Goal: Task Accomplishment & Management: Complete application form

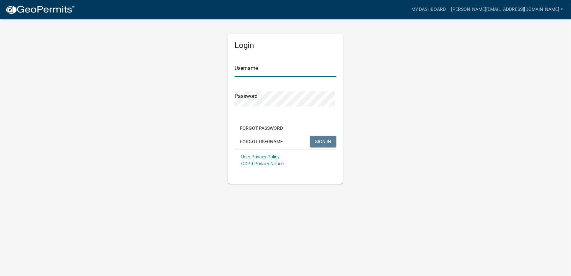
type input "[PERSON_NAME][EMAIL_ADDRESS][DOMAIN_NAME]"
click at [314, 147] on button "SIGN IN" at bounding box center [323, 142] width 27 height 12
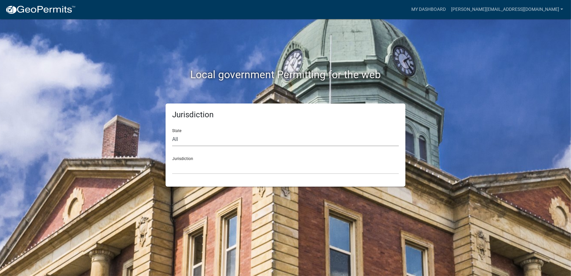
click at [235, 143] on select "All [US_STATE] [US_STATE] [US_STATE] [US_STATE] [US_STATE] [US_STATE] [US_STATE…" at bounding box center [285, 139] width 227 height 13
click at [206, 142] on select "All [US_STATE] [US_STATE] [US_STATE] [US_STATE] [US_STATE] [US_STATE] [US_STATE…" at bounding box center [285, 139] width 227 height 13
select select "[US_STATE]"
click at [173, 138] on select "All [US_STATE] [US_STATE] [US_STATE] [US_STATE] [US_STATE] [US_STATE] [US_STATE…" at bounding box center [285, 139] width 227 height 13
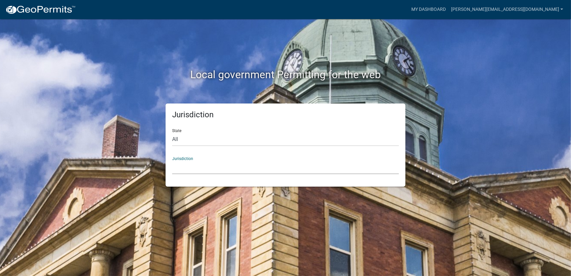
click at [205, 174] on select "[GEOGRAPHIC_DATA], [US_STATE] [GEOGRAPHIC_DATA], [US_STATE] [GEOGRAPHIC_DATA], …" at bounding box center [285, 167] width 227 height 13
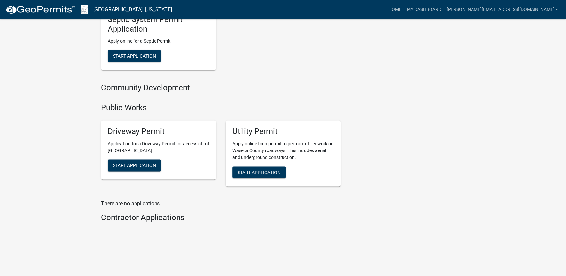
scroll to position [553, 0]
click at [281, 169] on span "Start Application" at bounding box center [259, 171] width 43 height 5
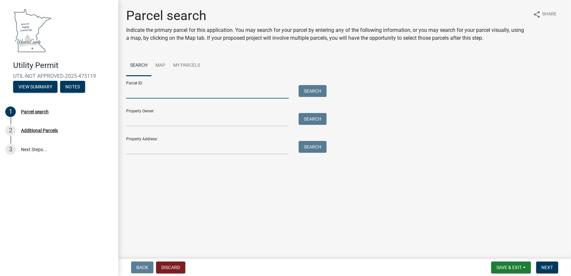
click at [150, 98] on input "Parcel ID:" at bounding box center [207, 91] width 162 height 13
drag, startPoint x: 157, startPoint y: 115, endPoint x: 99, endPoint y: 110, distance: 57.3
click at [100, 110] on div "Utility Permit UTIL-NOT APPROVED-2025-475119 View Summary Notes 1 Parcel search…" at bounding box center [285, 138] width 571 height 276
paste input "70200"
type input "124270200"
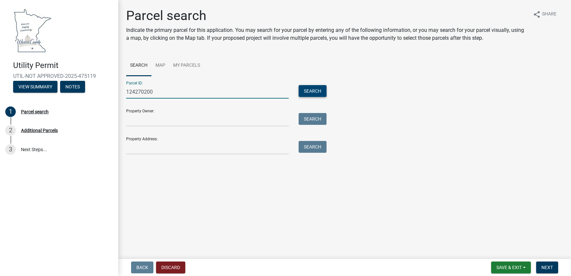
click at [326, 97] on button "Search" at bounding box center [312, 91] width 28 height 12
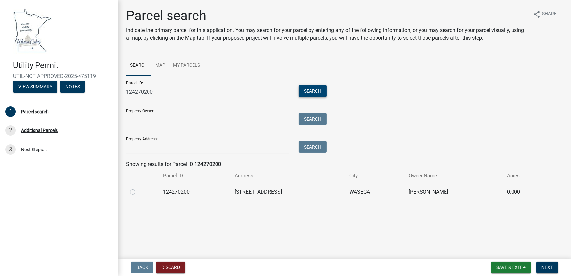
scroll to position [3, 0]
click at [138, 188] on label at bounding box center [138, 188] width 0 height 0
click at [138, 192] on input "radio" at bounding box center [140, 190] width 4 height 4
radio input "true"
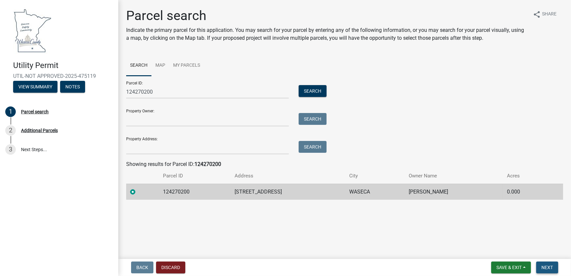
click at [546, 266] on span "Next" at bounding box center [546, 267] width 11 height 5
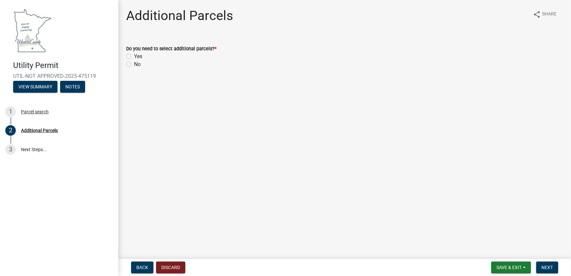
drag, startPoint x: 131, startPoint y: 71, endPoint x: 140, endPoint y: 86, distance: 17.2
click at [134, 68] on label "No" at bounding box center [137, 64] width 7 height 8
click at [134, 65] on input "No" at bounding box center [136, 62] width 4 height 4
radio input "true"
click at [549, 265] on span "Next" at bounding box center [546, 267] width 11 height 5
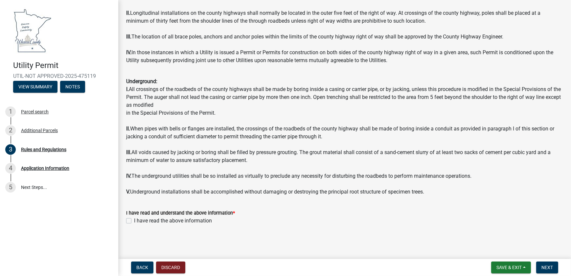
scroll to position [771, 0]
click at [125, 219] on div "I have read and understand the above information * I have read the above inform…" at bounding box center [344, 213] width 446 height 24
click at [134, 218] on label "I have read the above information" at bounding box center [173, 221] width 78 height 8
click at [134, 218] on input "I have read the above information" at bounding box center [136, 219] width 4 height 4
checkbox input "true"
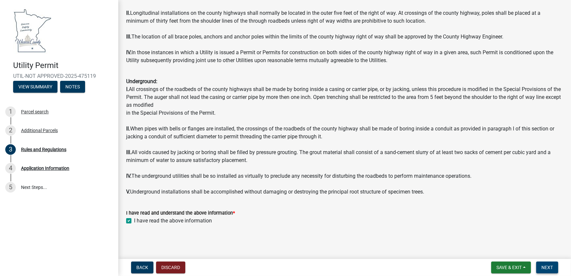
click at [541, 266] on span "Next" at bounding box center [546, 267] width 11 height 5
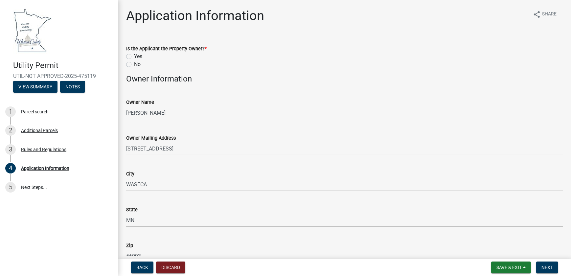
click at [134, 68] on label "No" at bounding box center [137, 64] width 7 height 8
click at [134, 65] on input "No" at bounding box center [136, 62] width 4 height 4
radio input "true"
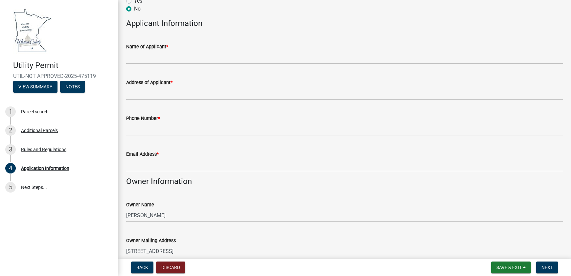
scroll to position [59, 0]
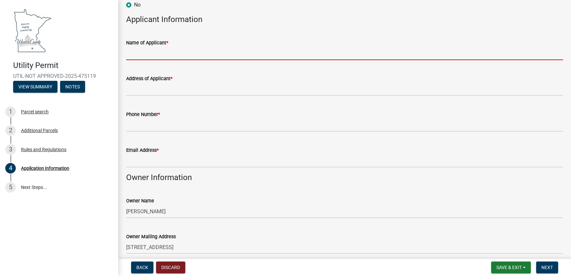
click at [159, 60] on input "Name of Applicant *" at bounding box center [344, 53] width 437 height 13
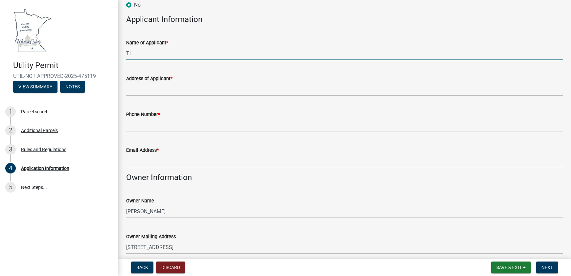
type input "T"
type input "[PERSON_NAME] Utilities, Inc."
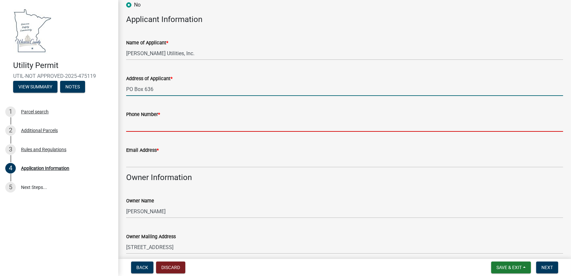
click at [175, 96] on input "PO Box 636" at bounding box center [344, 88] width 437 height 13
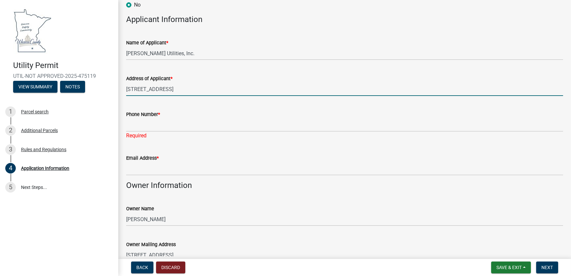
type input "[STREET_ADDRESS]"
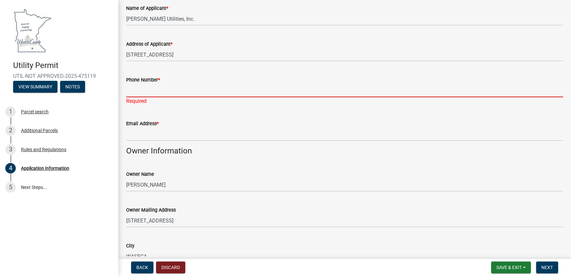
scroll to position [119, 0]
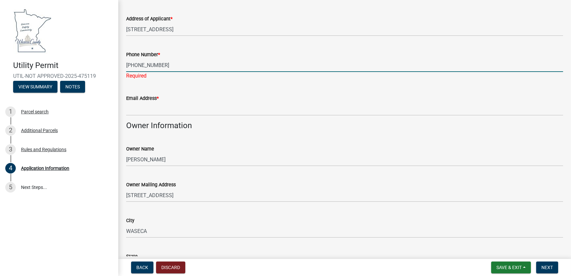
type input "[PHONE_NUMBER]"
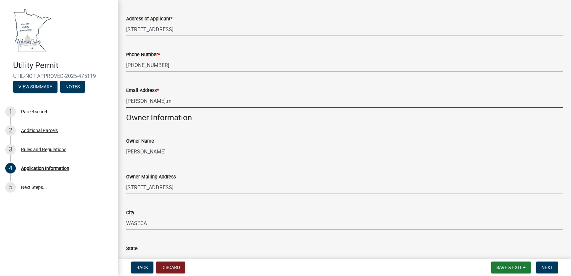
type input "[PERSON_NAME][EMAIL_ADDRESS][DOMAIN_NAME]"
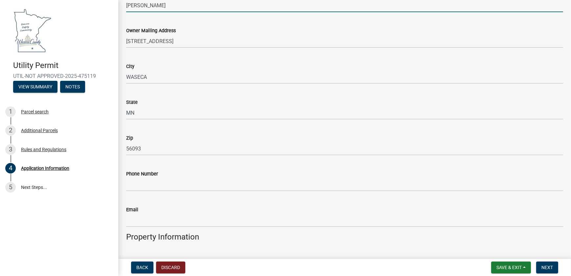
scroll to position [269, 0]
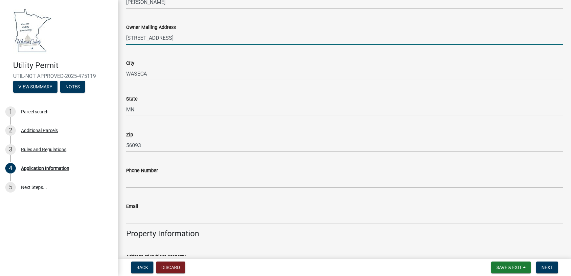
click at [157, 45] on input "[STREET_ADDRESS]" at bounding box center [344, 37] width 437 height 13
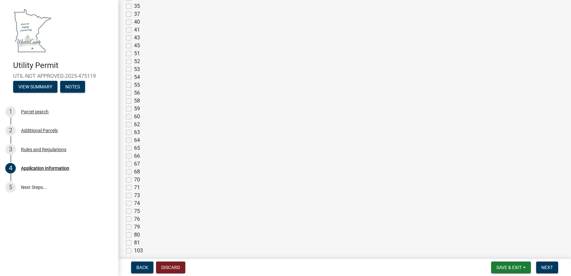
scroll to position [895, 0]
checkbox input "true"
checkbox input "false"
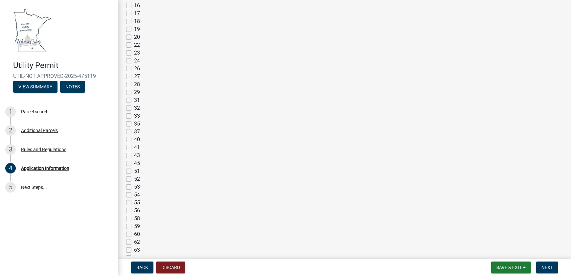
checkbox input "false"
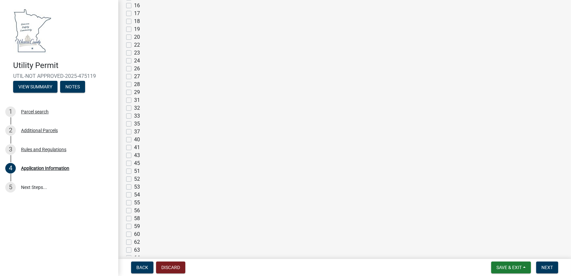
checkbox input "false"
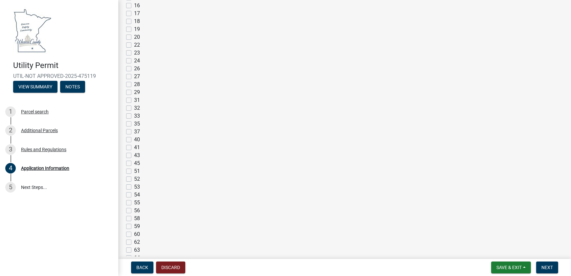
checkbox input "false"
checkbox input "true"
checkbox input "false"
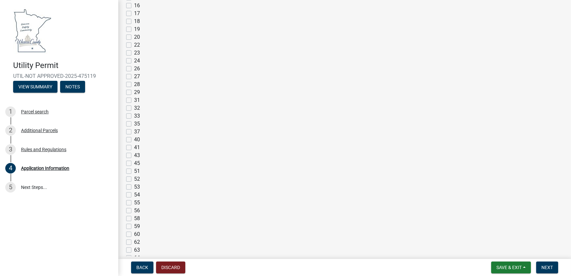
checkbox input "false"
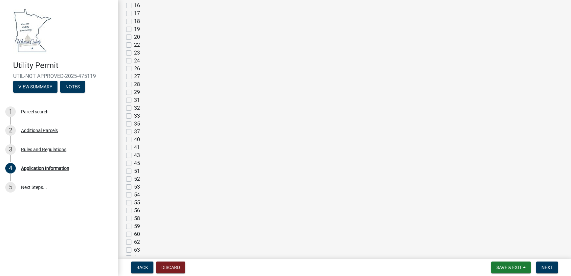
checkbox input "false"
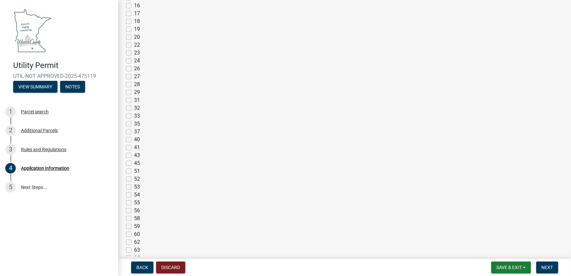
checkbox input "false"
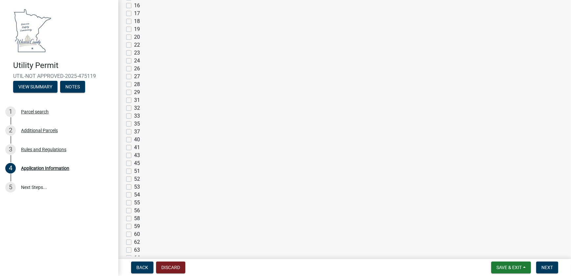
checkbox input "false"
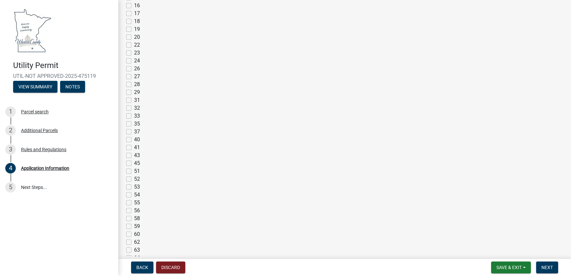
checkbox input "false"
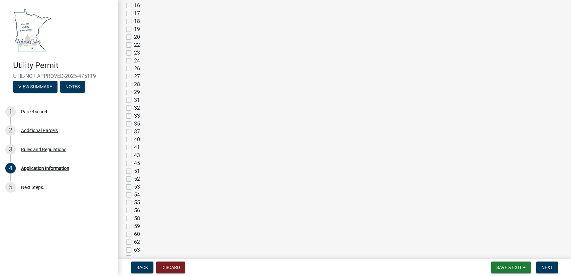
checkbox input "false"
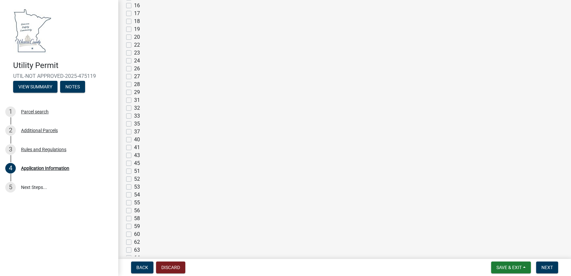
checkbox input "false"
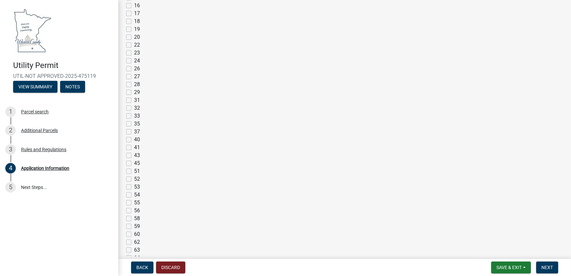
checkbox input "false"
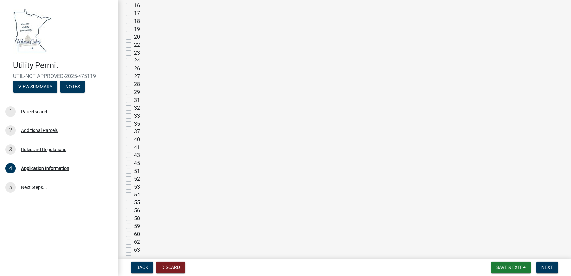
checkbox input "false"
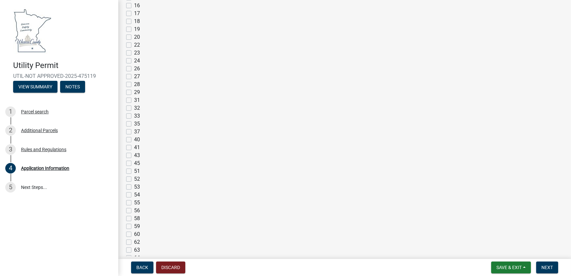
checkbox input "false"
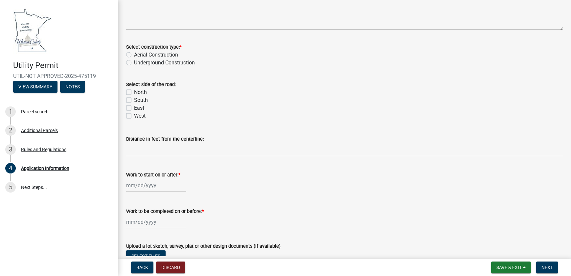
scroll to position [1373, 0]
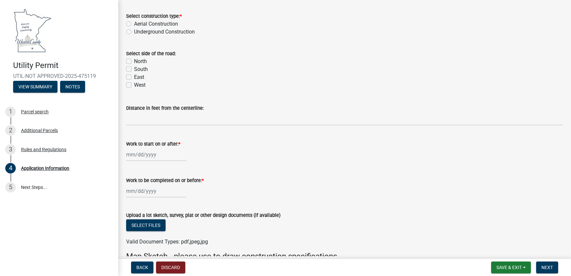
type input "[GEOGRAPHIC_DATA]"
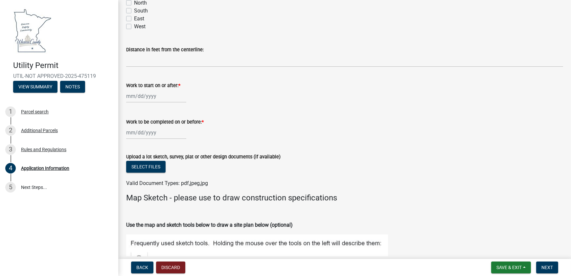
scroll to position [1432, 0]
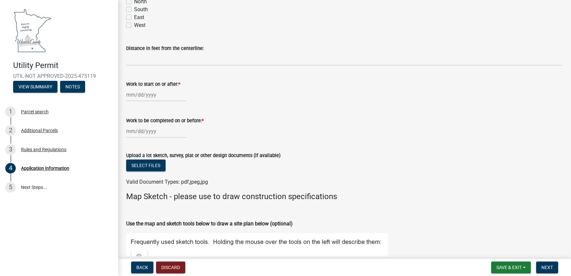
type textarea "Placement of Underground fiber optic handhole & cable for Mediacom Communicatio…"
radio input "true"
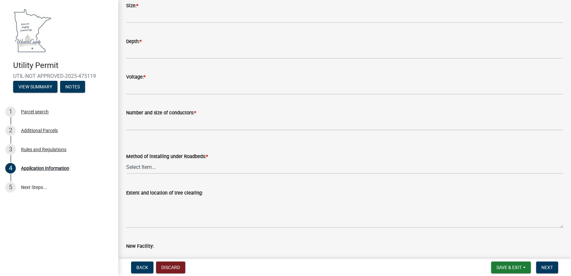
scroll to position [1522, 0]
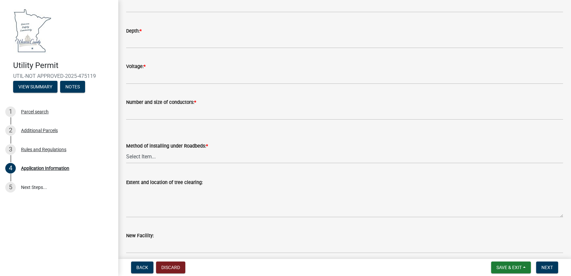
select select "1084ef46-d9bb-4dee-8556-a5634432c85a"
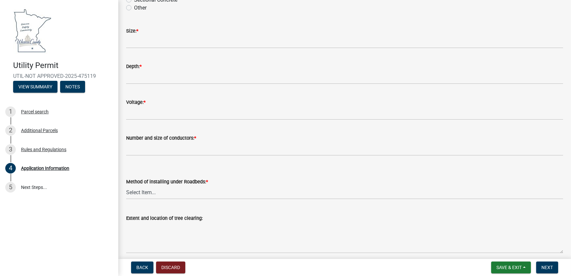
type input "SDR-13.5, 1.50" PVC Innerduct"
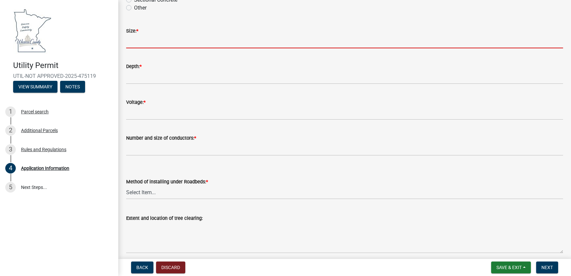
type input "1.50""
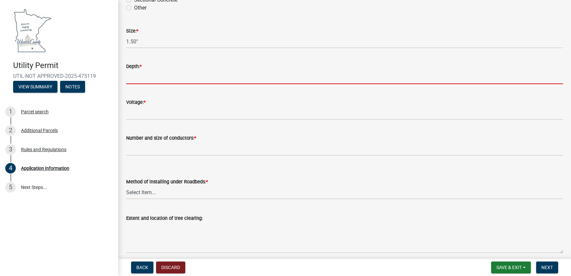
type input "36""
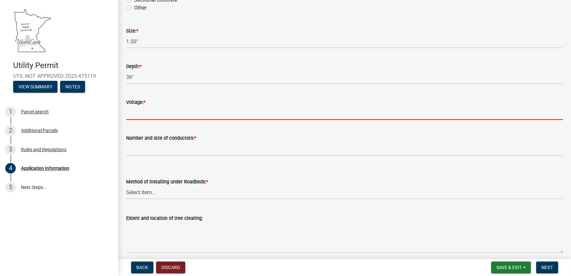
type input "None"
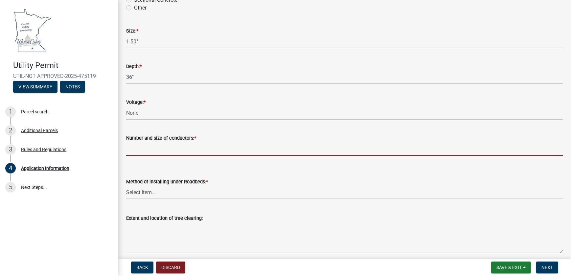
type input "1, 24ct fiber optic cable"
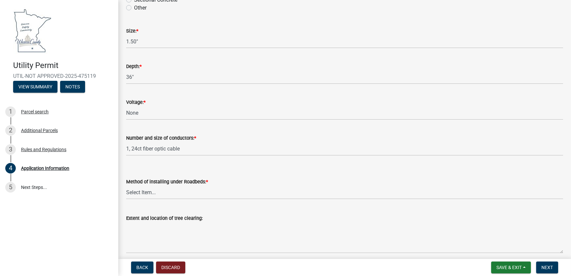
type input "X"
type input "27"
type input "[DATE]"
type input "[PERSON_NAME]"
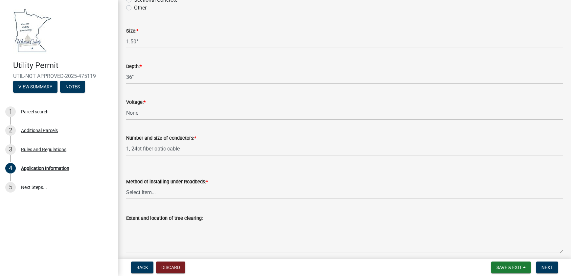
select select "9"
select select "2025"
select select "9"
select select "2025"
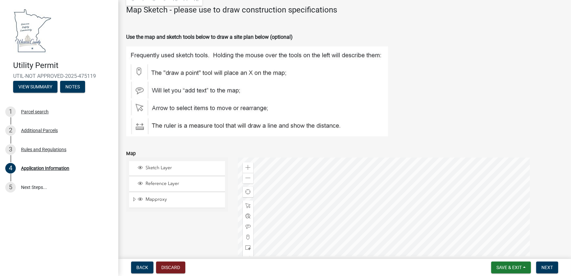
scroll to position [2076, 0]
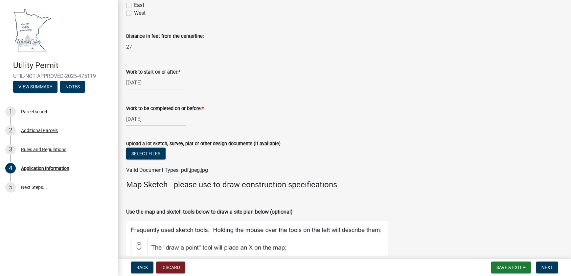
scroll to position [1897, 0]
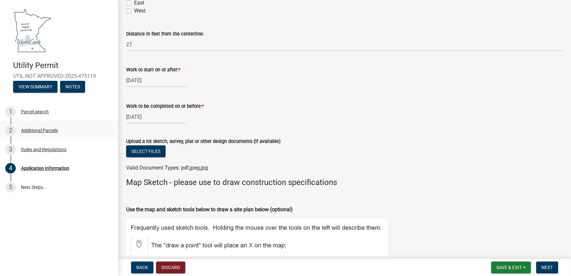
drag, startPoint x: 136, startPoint y: 141, endPoint x: 94, endPoint y: 142, distance: 41.7
click at [105, 142] on div "Utility Permit UTIL-NOT APPROVED-2025-475119 View Summary Notes 1 Parcel search…" at bounding box center [285, 138] width 571 height 276
type input "x"
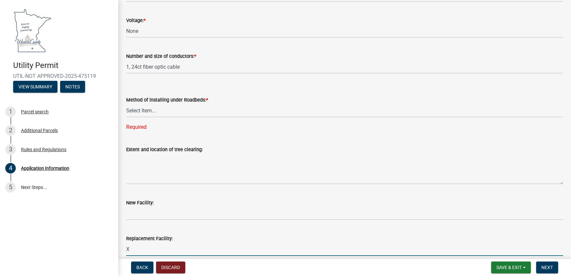
scroll to position [1599, 0]
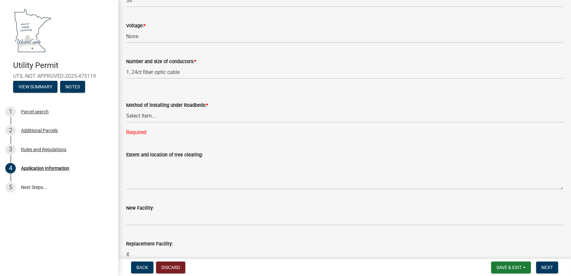
type input "X"
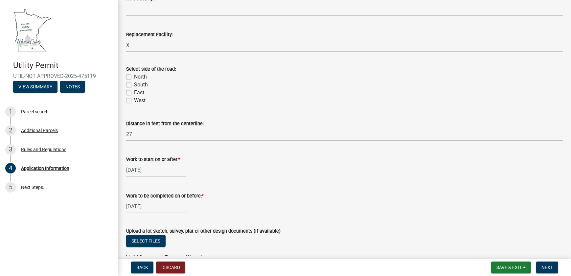
scroll to position [1838, 0]
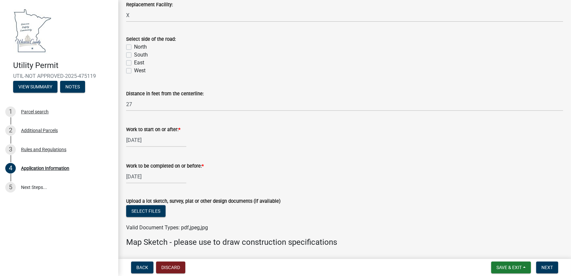
select select "a79f6eef-0903-47a9-9221-b26c0c574c37"
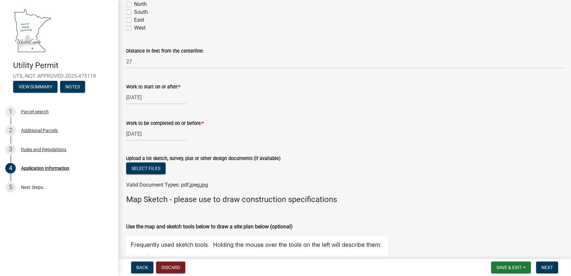
scroll to position [1868, 0]
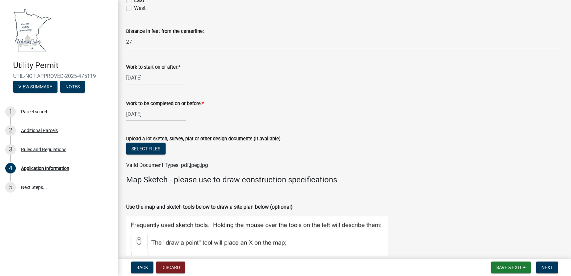
scroll to position [1897, 0]
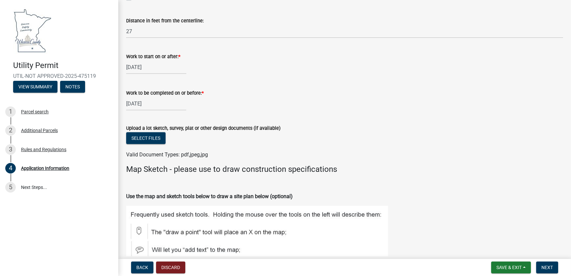
type textarea "n"
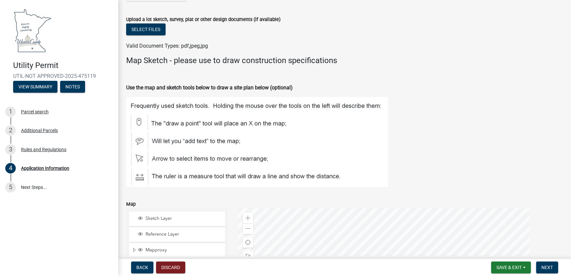
scroll to position [2017, 0]
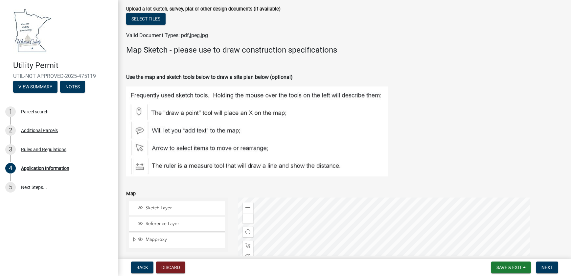
type textarea "None Required."
checkbox input "true"
checkbox input "false"
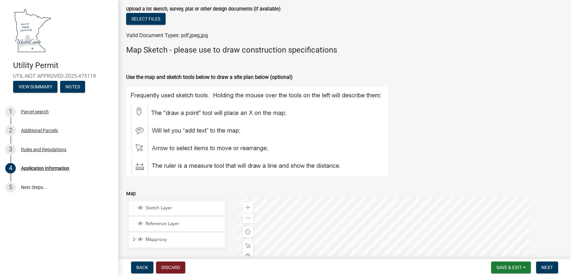
checkbox input "false"
drag, startPoint x: 149, startPoint y: 153, endPoint x: 56, endPoint y: 146, distance: 92.8
click at [74, 146] on div "Utility Permit UTIL-NOT APPROVED-2025-475119 View Summary Notes 1 Parcel search…" at bounding box center [285, 138] width 571 height 276
type input "28"
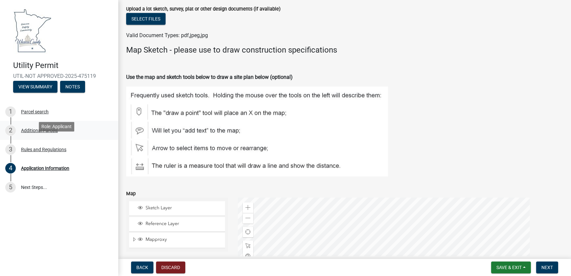
select select "9"
select select "2025"
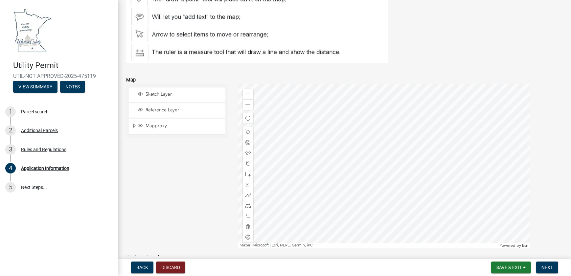
scroll to position [2136, 0]
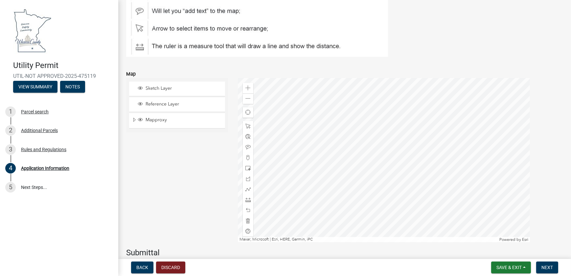
select select "9"
select select "2025"
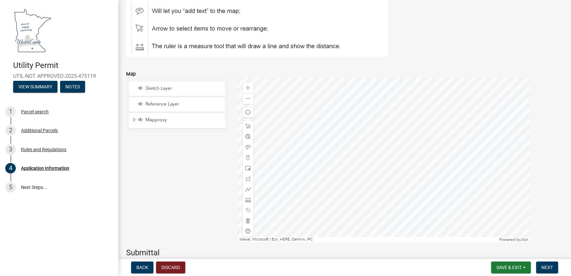
select select "9"
drag, startPoint x: 407, startPoint y: 124, endPoint x: 402, endPoint y: 126, distance: 4.8
select select "10"
select select "2025"
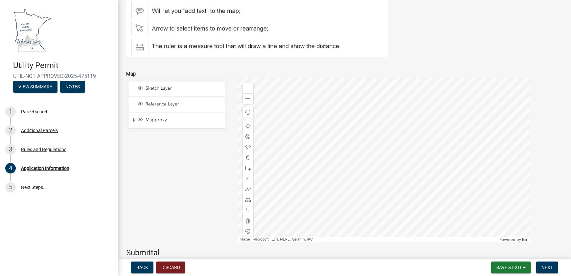
select select "9"
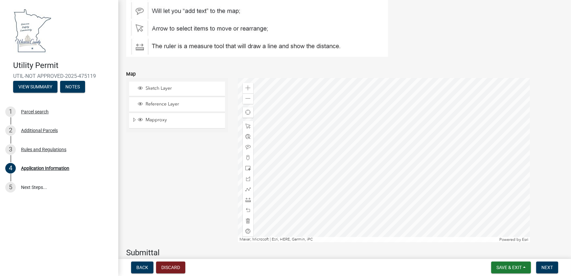
select select "2025"
type input "[DATE]"
select select "10"
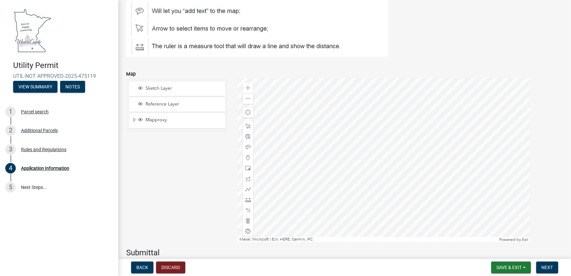
select select "2025"
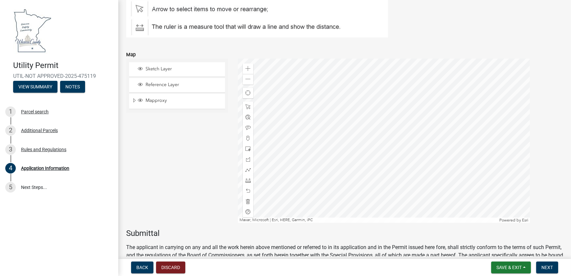
scroll to position [2166, 0]
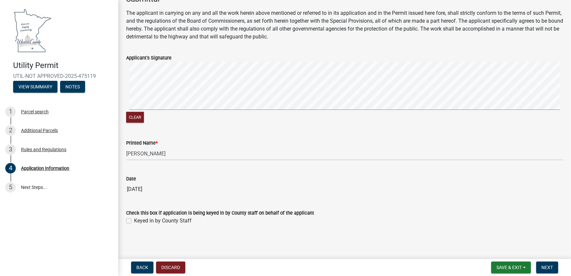
scroll to position [2434, 0]
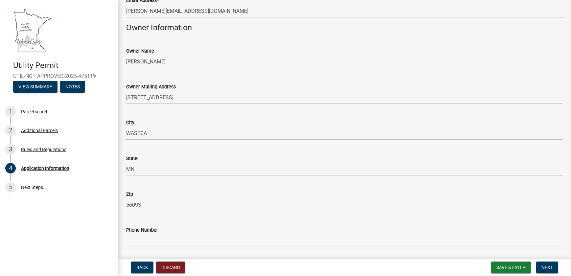
scroll to position [179, 0]
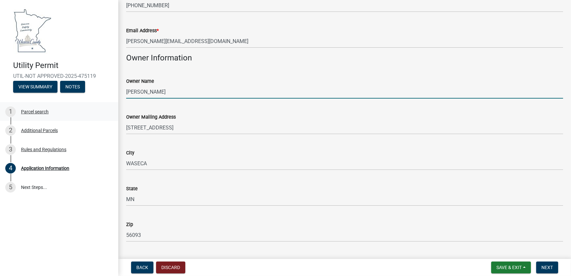
drag, startPoint x: 177, startPoint y: 126, endPoint x: 56, endPoint y: 127, distance: 121.5
click at [56, 127] on div "Utility Permit UTIL-NOT APPROVED-2025-475119 View Summary Notes 1 Parcel search…" at bounding box center [285, 138] width 571 height 276
type input "Mediacom [US_STATE] LLC"
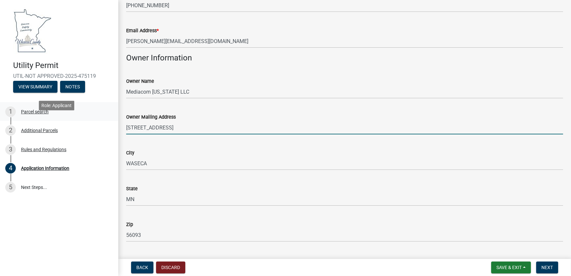
type input "[STREET_ADDRESS]"
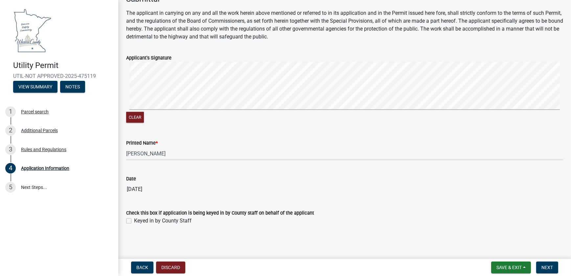
scroll to position [2575, 0]
click at [545, 265] on span "Next" at bounding box center [546, 267] width 11 height 5
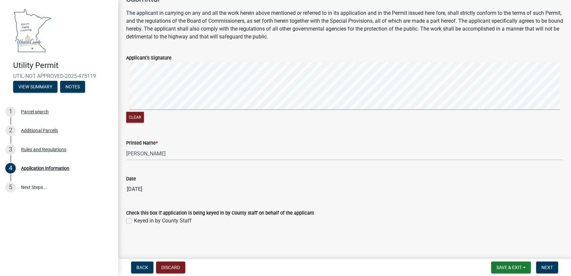
click at [543, 265] on span "Next" at bounding box center [546, 267] width 11 height 5
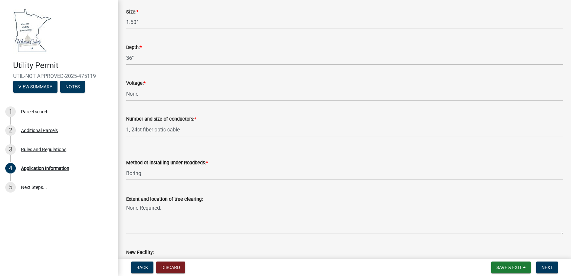
scroll to position [1614, 0]
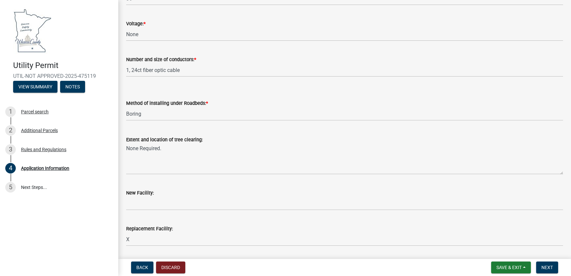
radio input "true"
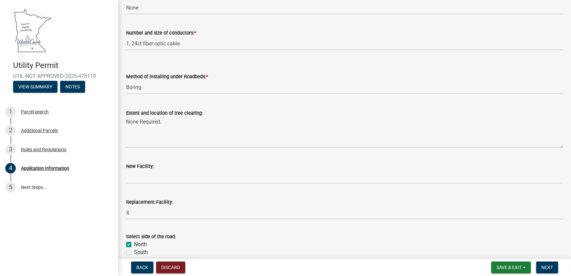
scroll to position [1674, 0]
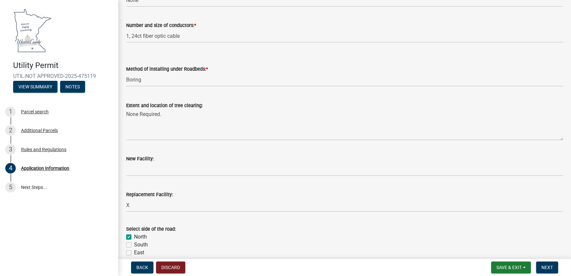
scroll to position [1644, 0]
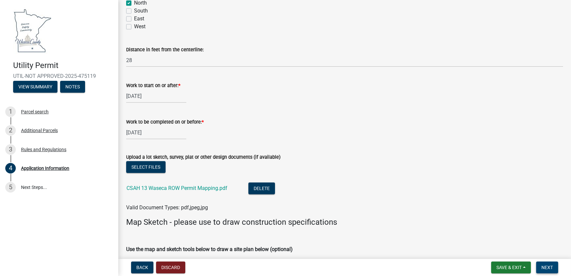
type input "1.50" PVC Innerduct"
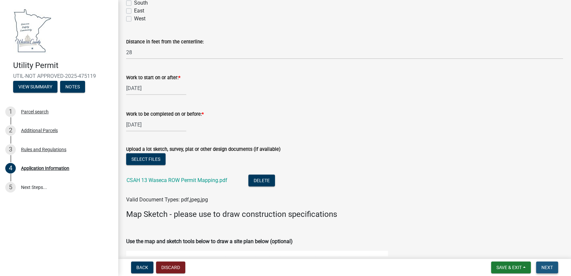
click at [544, 265] on span "Next" at bounding box center [546, 267] width 11 height 5
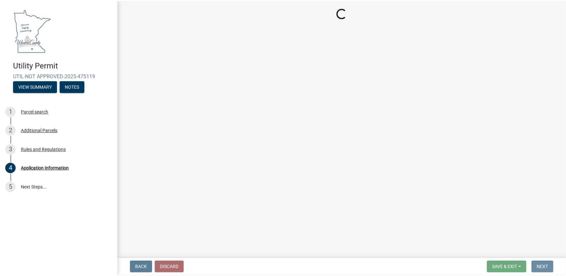
scroll to position [0, 0]
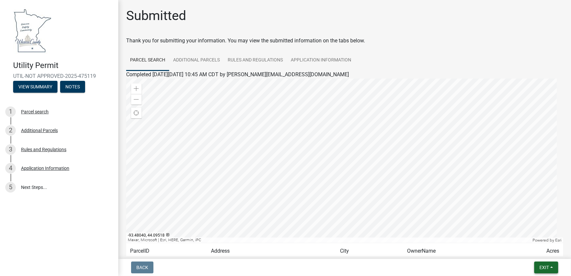
click at [550, 269] on button "Exit" at bounding box center [546, 267] width 24 height 12
click at [522, 246] on button "Save & Exit" at bounding box center [531, 249] width 53 height 16
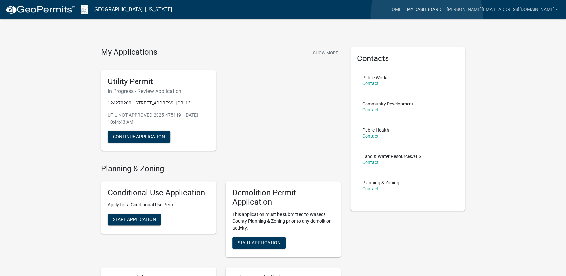
click at [427, 15] on link "My Dashboard" at bounding box center [424, 9] width 40 height 12
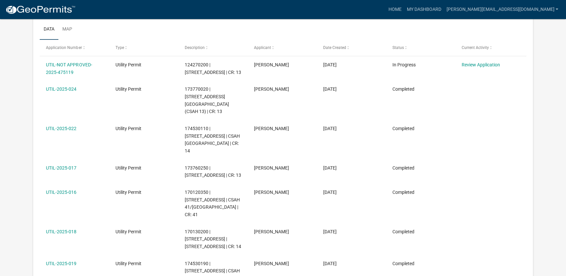
scroll to position [119, 0]
